Goal: Download file/media

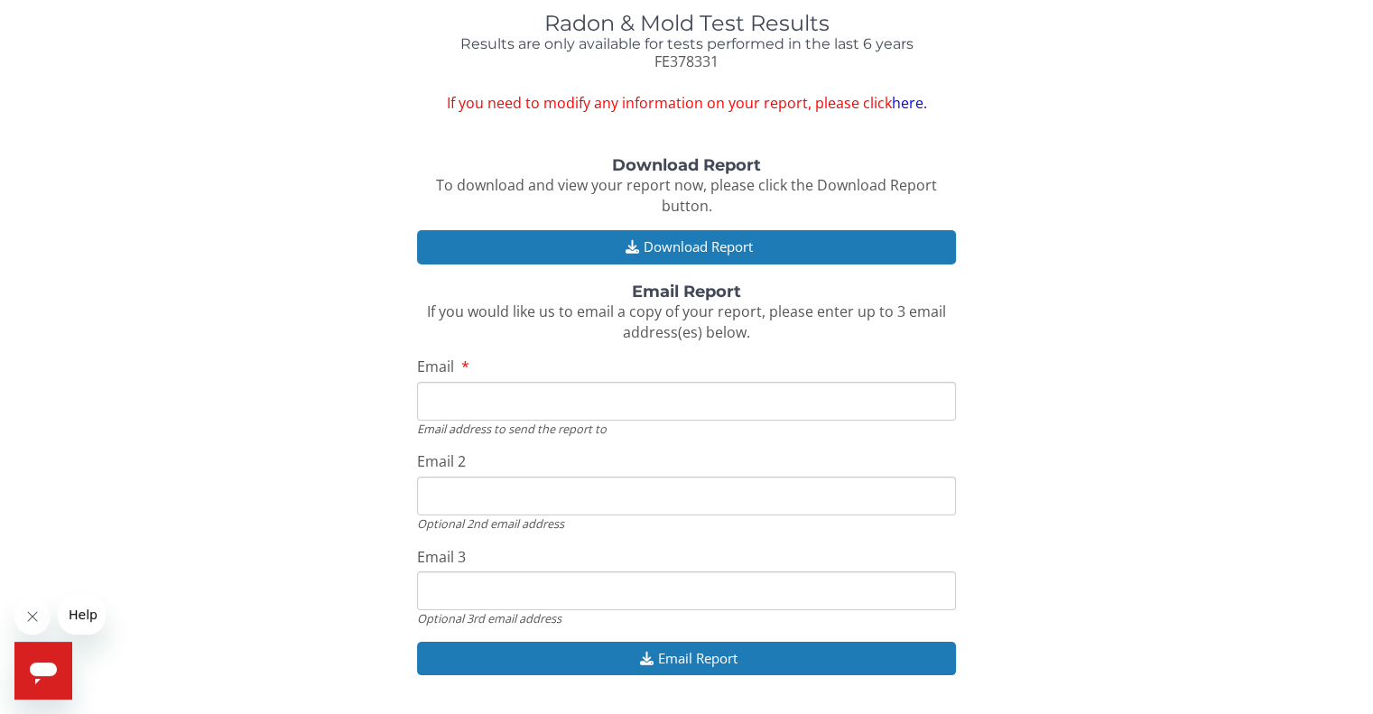
scroll to position [141, 0]
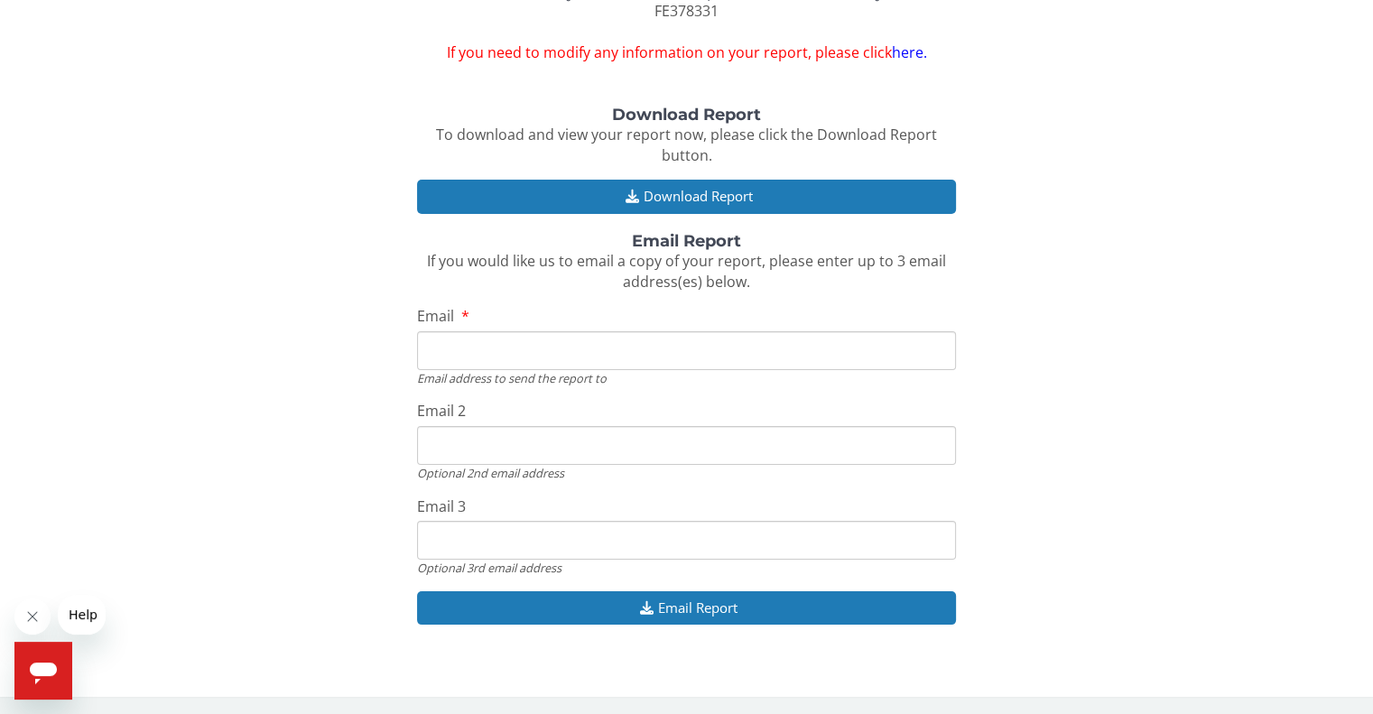
click at [461, 357] on input "Email" at bounding box center [686, 350] width 538 height 39
type input "[EMAIL_ADDRESS][DOMAIN_NAME]"
click at [336, 342] on div "Download Report To download and view your report now, please click the Download…" at bounding box center [687, 374] width 1346 height 537
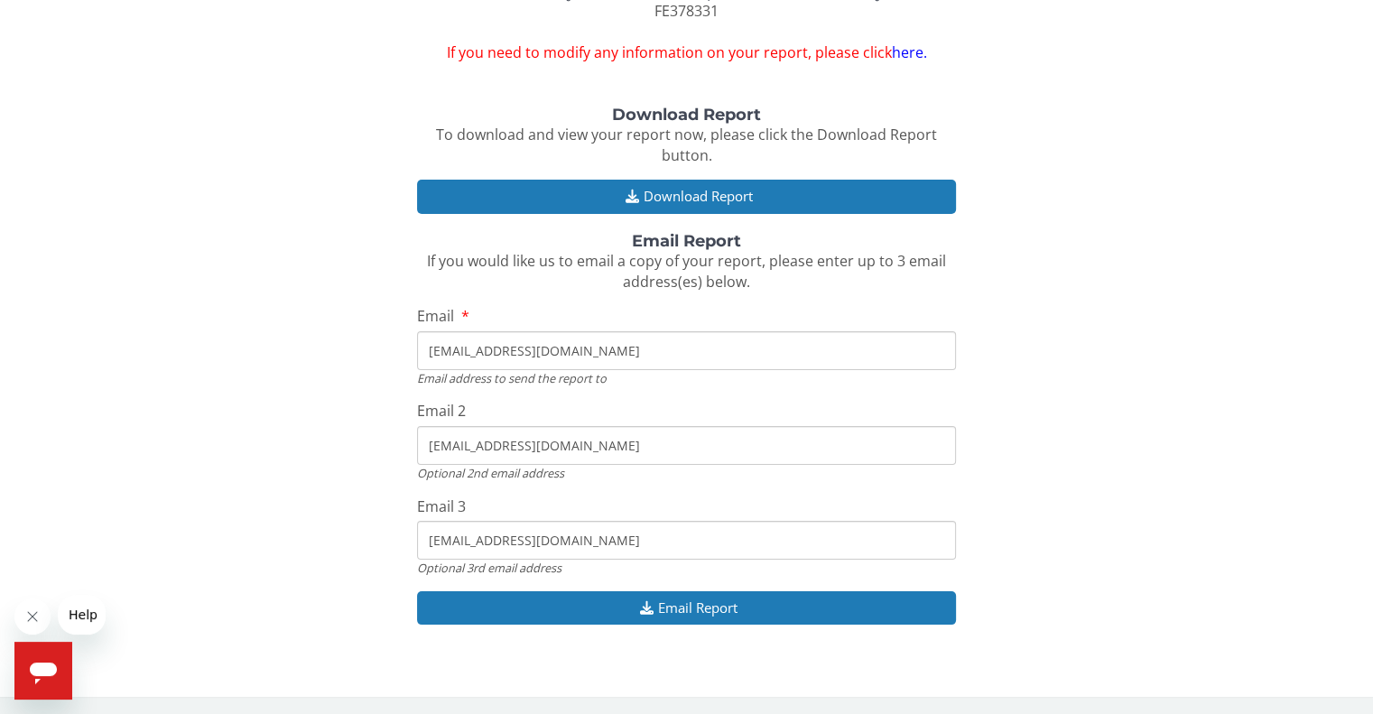
click at [561, 440] on input "[EMAIL_ADDRESS][DOMAIN_NAME]" at bounding box center [686, 445] width 538 height 39
click at [562, 440] on input "[EMAIL_ADDRESS][DOMAIN_NAME]" at bounding box center [686, 445] width 538 height 39
click at [315, 526] on div "Download Report To download and view your report now, please click the Download…" at bounding box center [687, 374] width 1346 height 537
click at [592, 541] on input "[EMAIL_ADDRESS][DOMAIN_NAME]" at bounding box center [686, 540] width 538 height 39
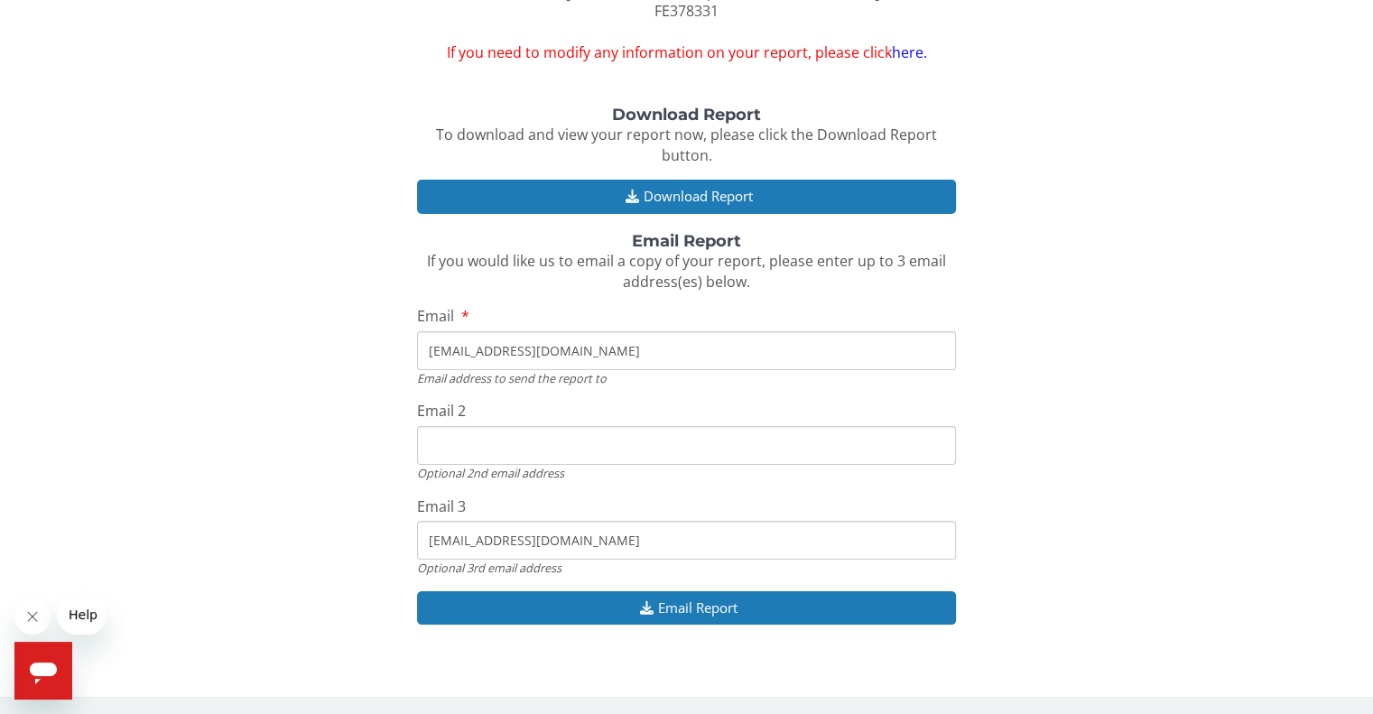
click at [592, 541] on input "[EMAIL_ADDRESS][DOMAIN_NAME]" at bounding box center [686, 540] width 538 height 39
click at [295, 484] on div "Download Report To download and view your report now, please click the Download…" at bounding box center [687, 374] width 1346 height 537
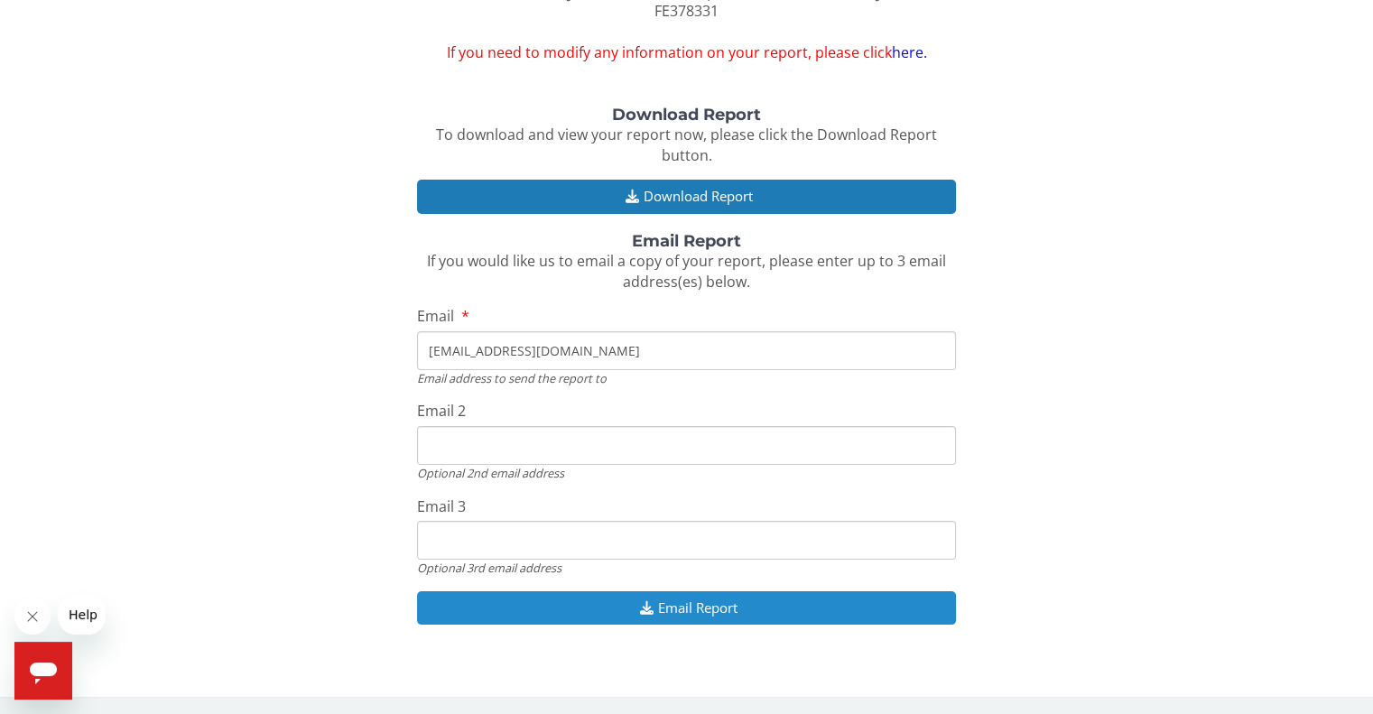
click at [613, 616] on button "Email Report" at bounding box center [686, 607] width 538 height 33
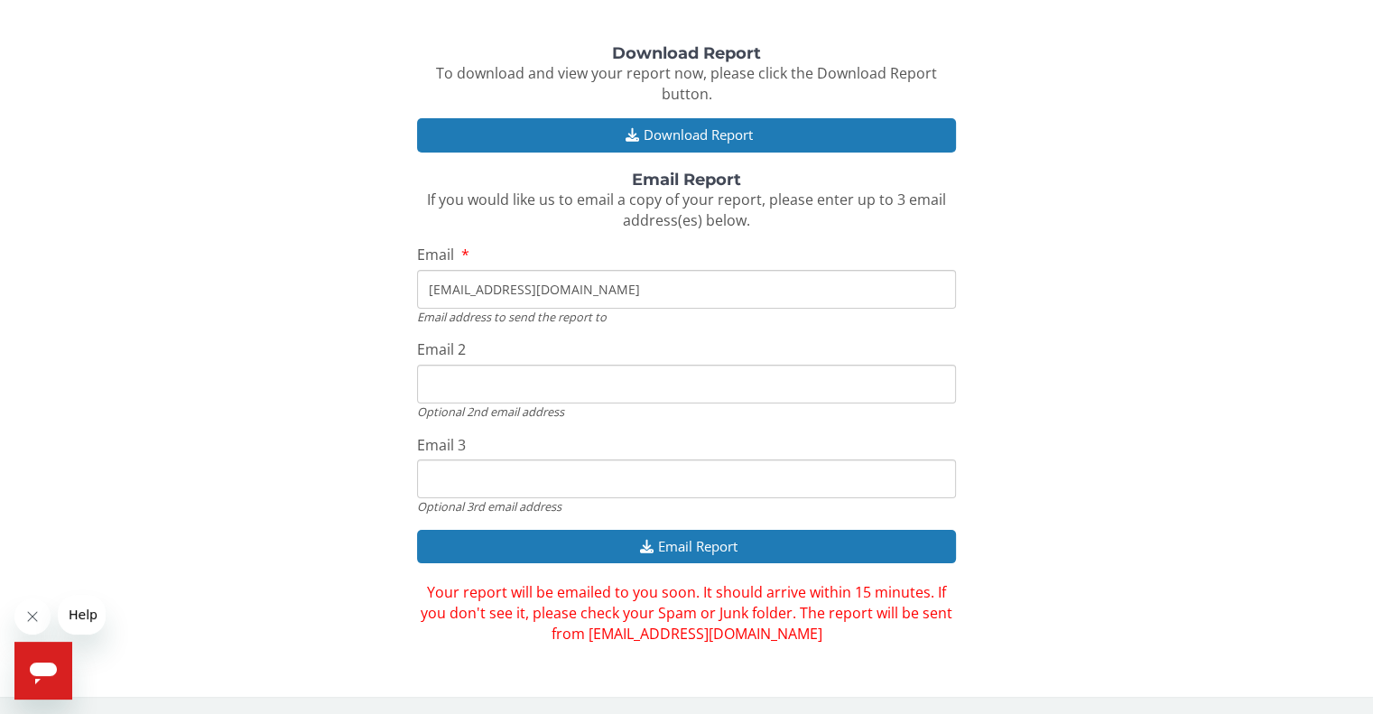
scroll to position [112, 0]
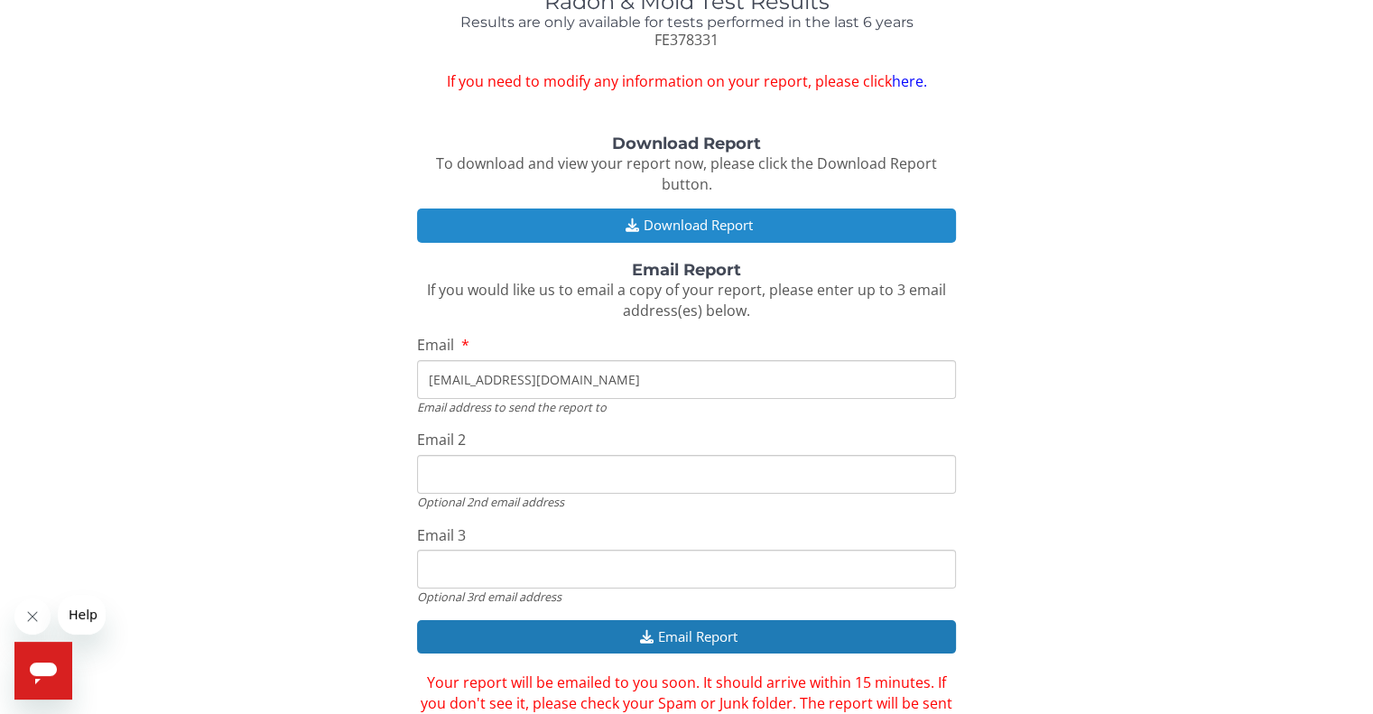
click at [702, 228] on button "Download Report" at bounding box center [686, 224] width 538 height 33
